Goal: Task Accomplishment & Management: Complete application form

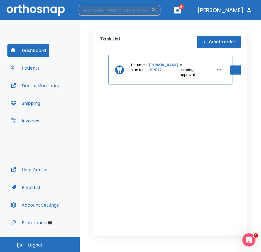
click at [125, 11] on input "search" at bounding box center [115, 10] width 73 height 11
type input "[PERSON_NAME]"
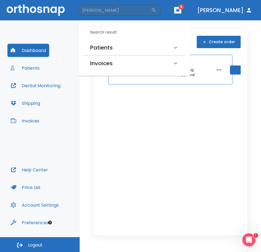
click at [119, 46] on div "Patients" at bounding box center [131, 47] width 82 height 9
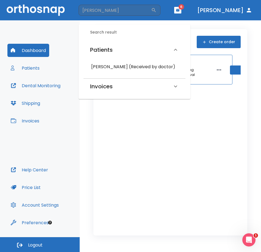
click at [115, 63] on h6 "[PERSON_NAME] (Received by doctor)" at bounding box center [134, 67] width 87 height 8
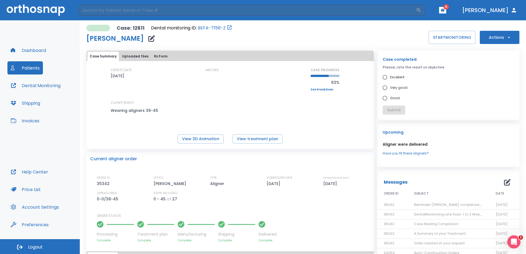
click at [261, 36] on button "Actions" at bounding box center [499, 37] width 40 height 13
click at [261, 82] on p "Order Next Aligners" at bounding box center [495, 80] width 31 height 5
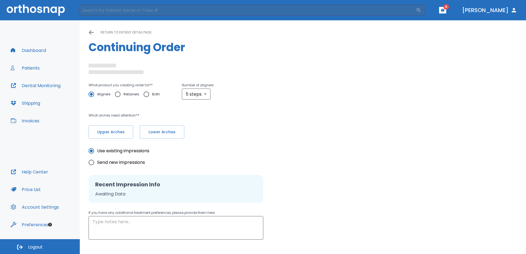
radio input "false"
radio input "true"
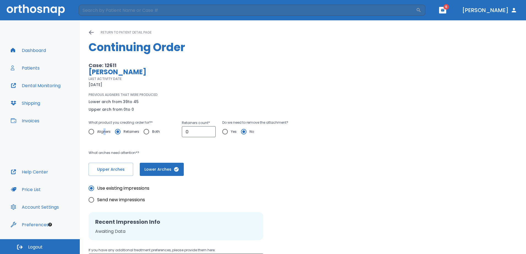
click at [104, 132] on span "Aligners" at bounding box center [103, 131] width 13 height 7
drag, startPoint x: 104, startPoint y: 132, endPoint x: 90, endPoint y: 129, distance: 14.3
click at [90, 129] on input "Aligners" at bounding box center [91, 132] width 12 height 12
radio input "true"
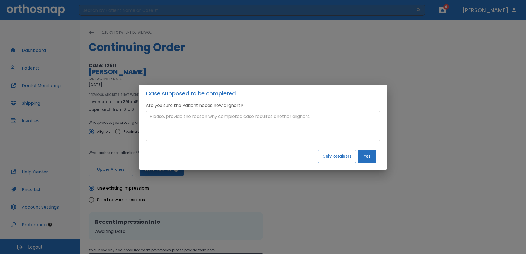
click at [259, 126] on textarea at bounding box center [263, 125] width 226 height 25
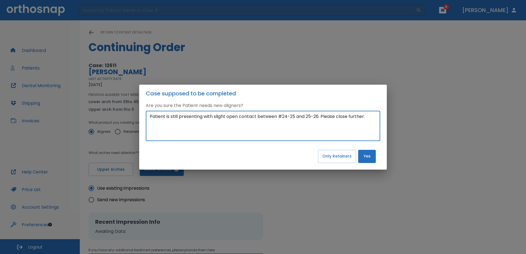
type textarea "Patient is still presenting with slight open contact between #24-25 and 25-26. …"
click at [261, 158] on button "Yes" at bounding box center [367, 156] width 18 height 13
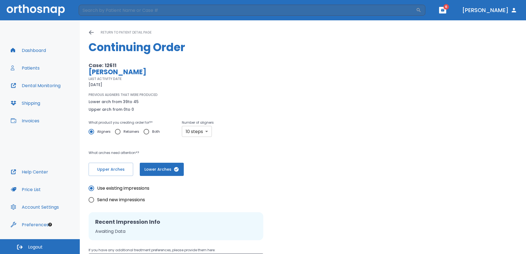
click at [202, 131] on body "​ 6 [PERSON_NAME] Dashboard Patients Dental Monitoring Shipping Invoices Help C…" at bounding box center [263, 127] width 526 height 254
click at [200, 154] on li "3 steps" at bounding box center [196, 154] width 32 height 10
type input "3"
click at [261, 150] on p "What arches need attention*?" at bounding box center [214, 153] width 250 height 7
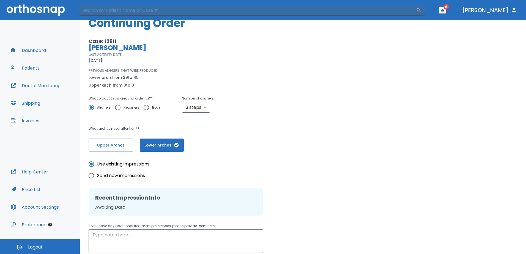
scroll to position [67, 0]
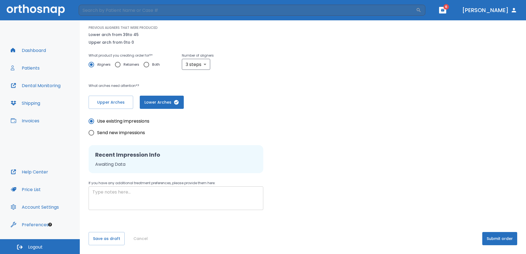
click at [218, 197] on textarea at bounding box center [175, 198] width 167 height 19
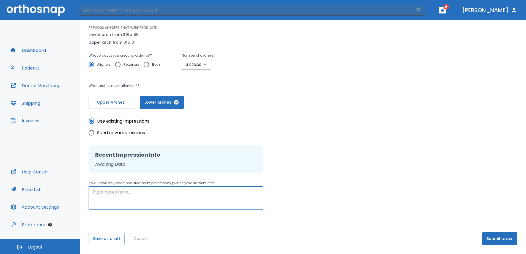
paste textarea "Patient is still presenting with slight open contact between #24-25 and 25-26. …"
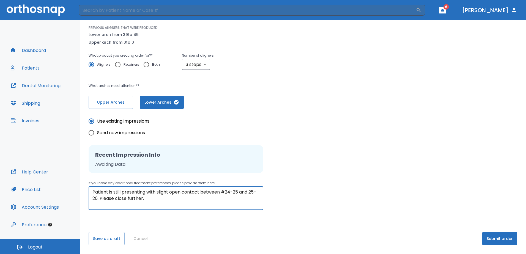
click at [99, 199] on textarea "Patient is still presenting with slight open contact between #24-25 and 25-26. …" at bounding box center [175, 198] width 167 height 19
type textarea "Patient is still presenting with slight open contact between #24-25 and 25-26. …"
click at [261, 202] on div "Use existing impressions Send new impressions Recent Impression Info Awaiting D…" at bounding box center [303, 159] width 428 height 101
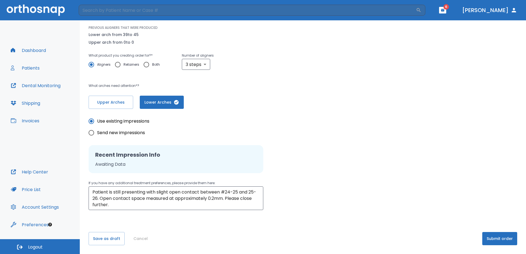
click at [261, 243] on button "Submit order" at bounding box center [499, 238] width 35 height 13
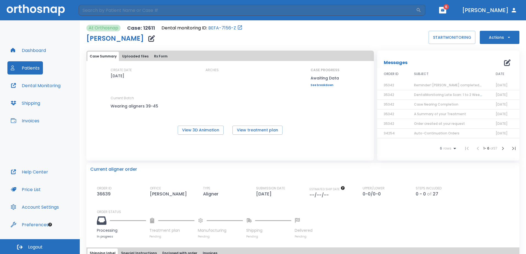
click at [261, 10] on icon "button" at bounding box center [442, 10] width 4 height 4
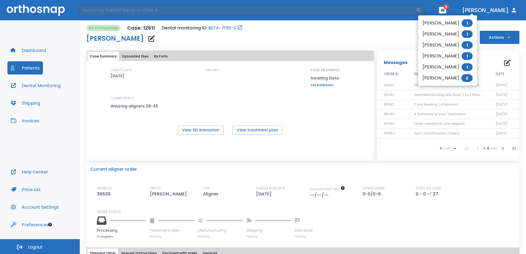
click at [261, 10] on div at bounding box center [263, 127] width 526 height 254
